Goal: Check status: Check status

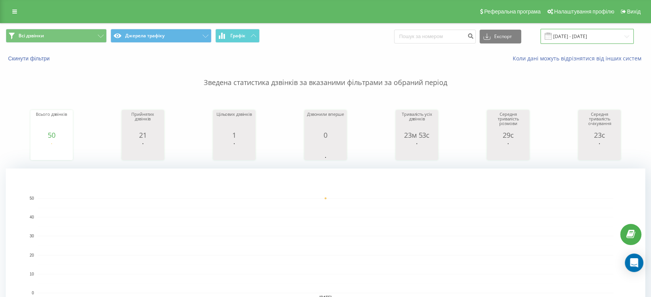
click at [567, 32] on input "[DATE] - [DATE]" at bounding box center [586, 36] width 93 height 15
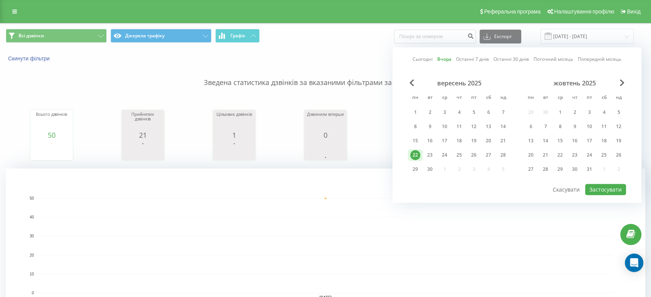
click at [426, 61] on link "Сьогодні" at bounding box center [423, 59] width 20 height 7
click at [611, 184] on button "Застосувати" at bounding box center [605, 189] width 41 height 11
type input "[DATE] - [DATE]"
